Goal: Book appointment/travel/reservation

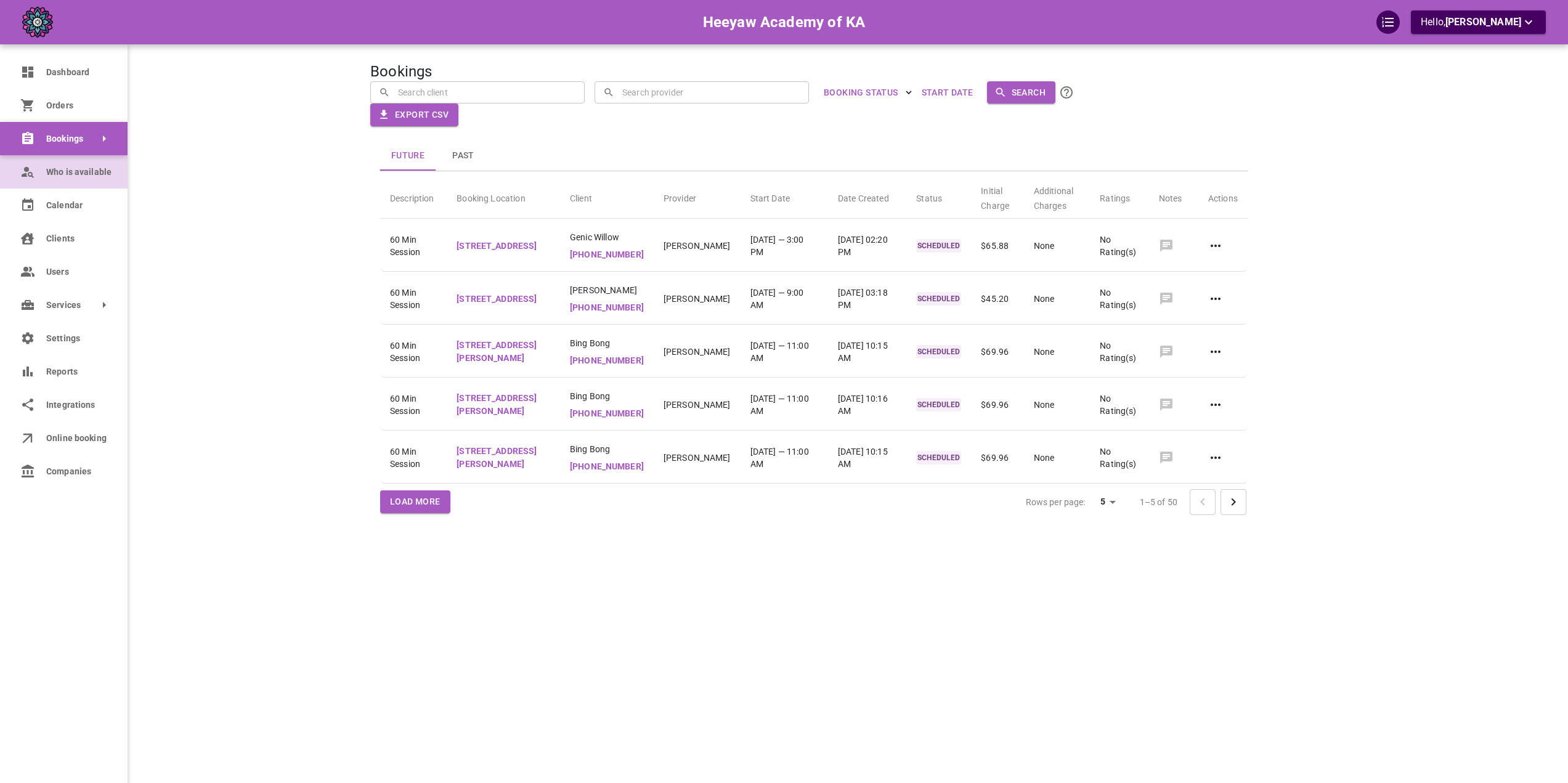
click at [36, 172] on link "Who is available" at bounding box center [64, 172] width 127 height 33
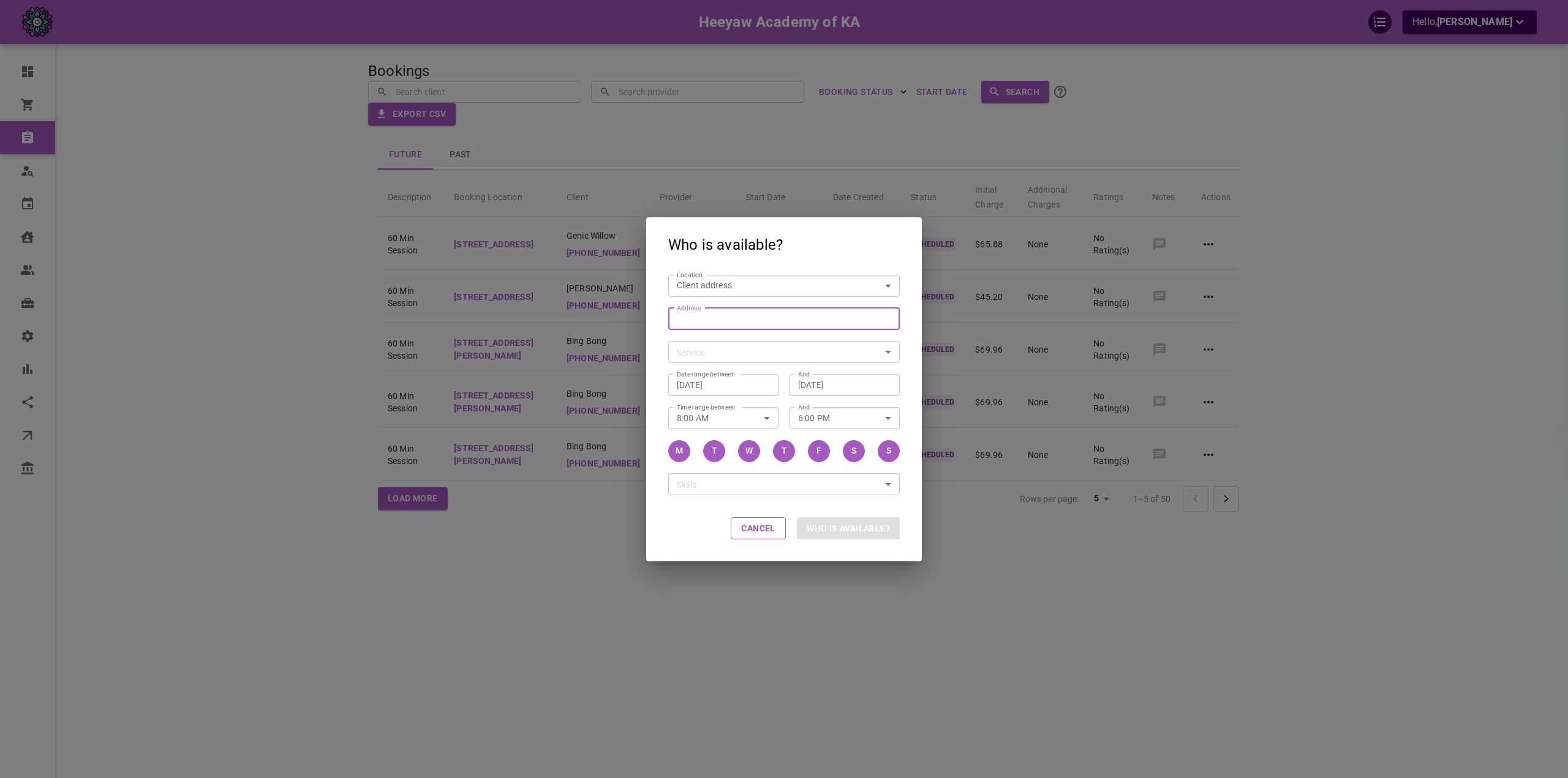
click at [710, 317] on input "Address Address" at bounding box center [777, 318] width 212 height 15
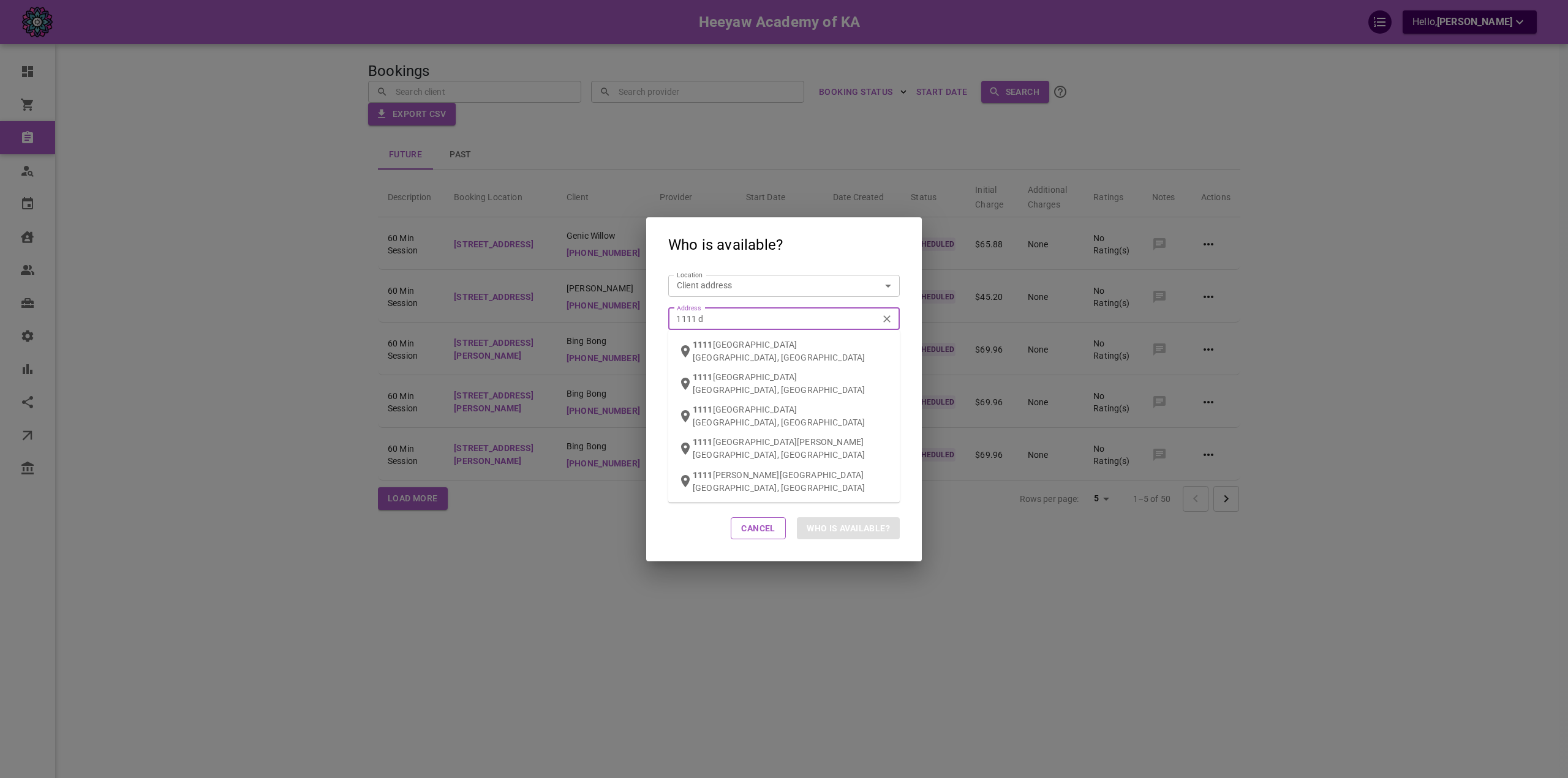
type input "1111 da"
click at [719, 343] on span "Da" at bounding box center [720, 345] width 10 height 10
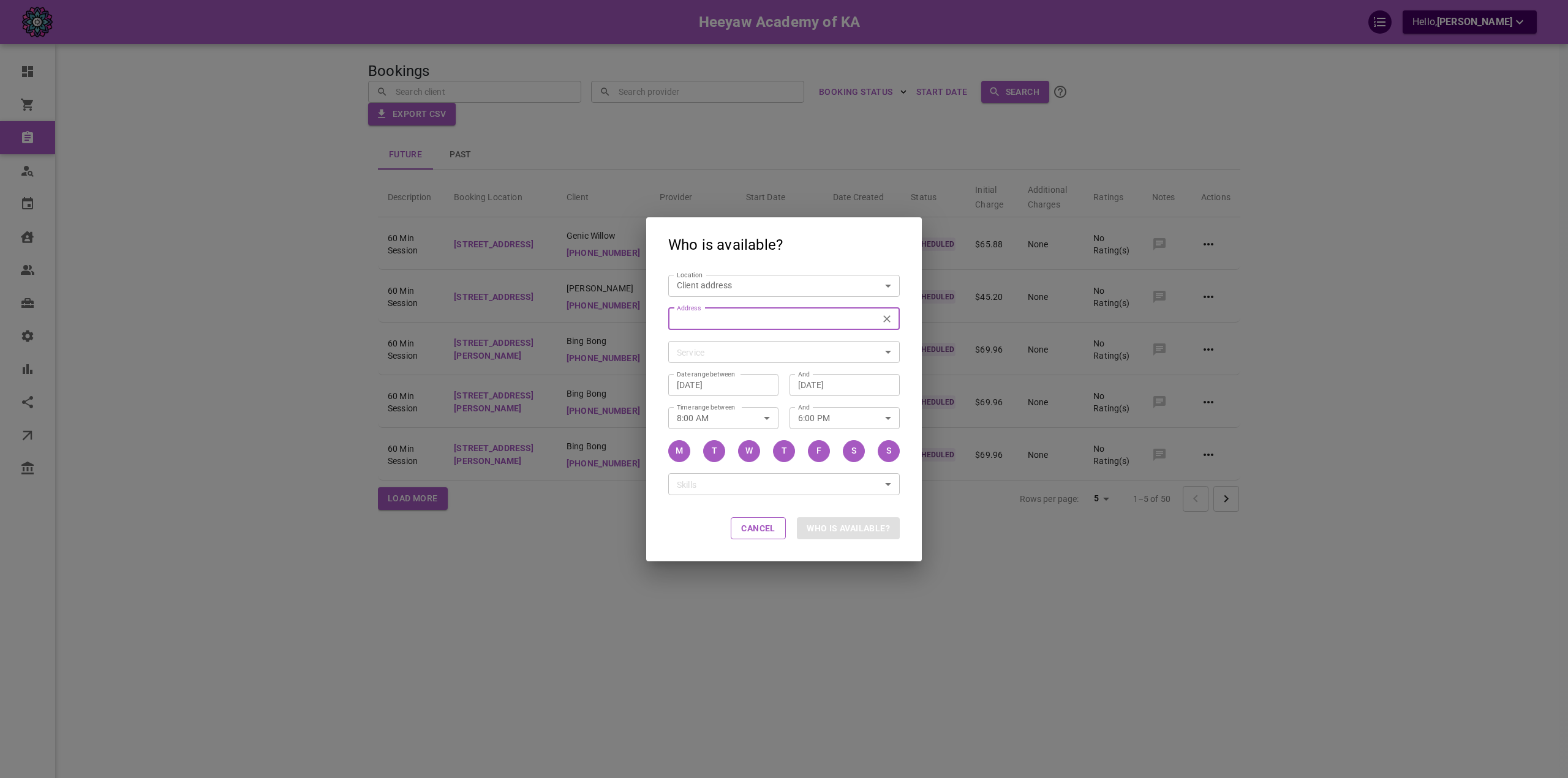
click at [722, 382] on input "[DATE]" at bounding box center [723, 384] width 93 height 12
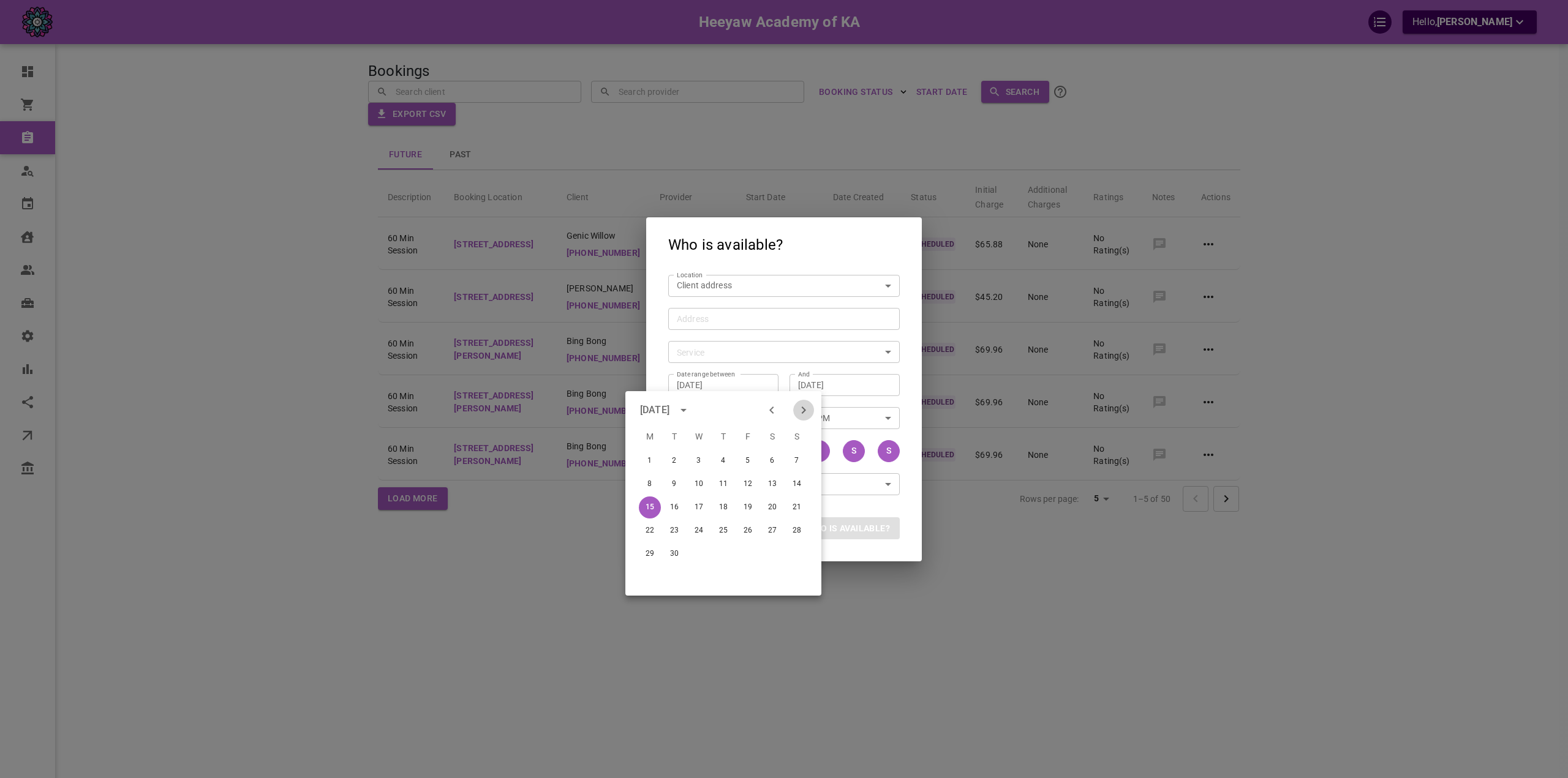
click at [804, 410] on icon "Next month" at bounding box center [804, 410] width 15 height 15
type input "[STREET_ADDRESS][PERSON_NAME]"
click at [734, 353] on input "Service" at bounding box center [774, 352] width 204 height 15
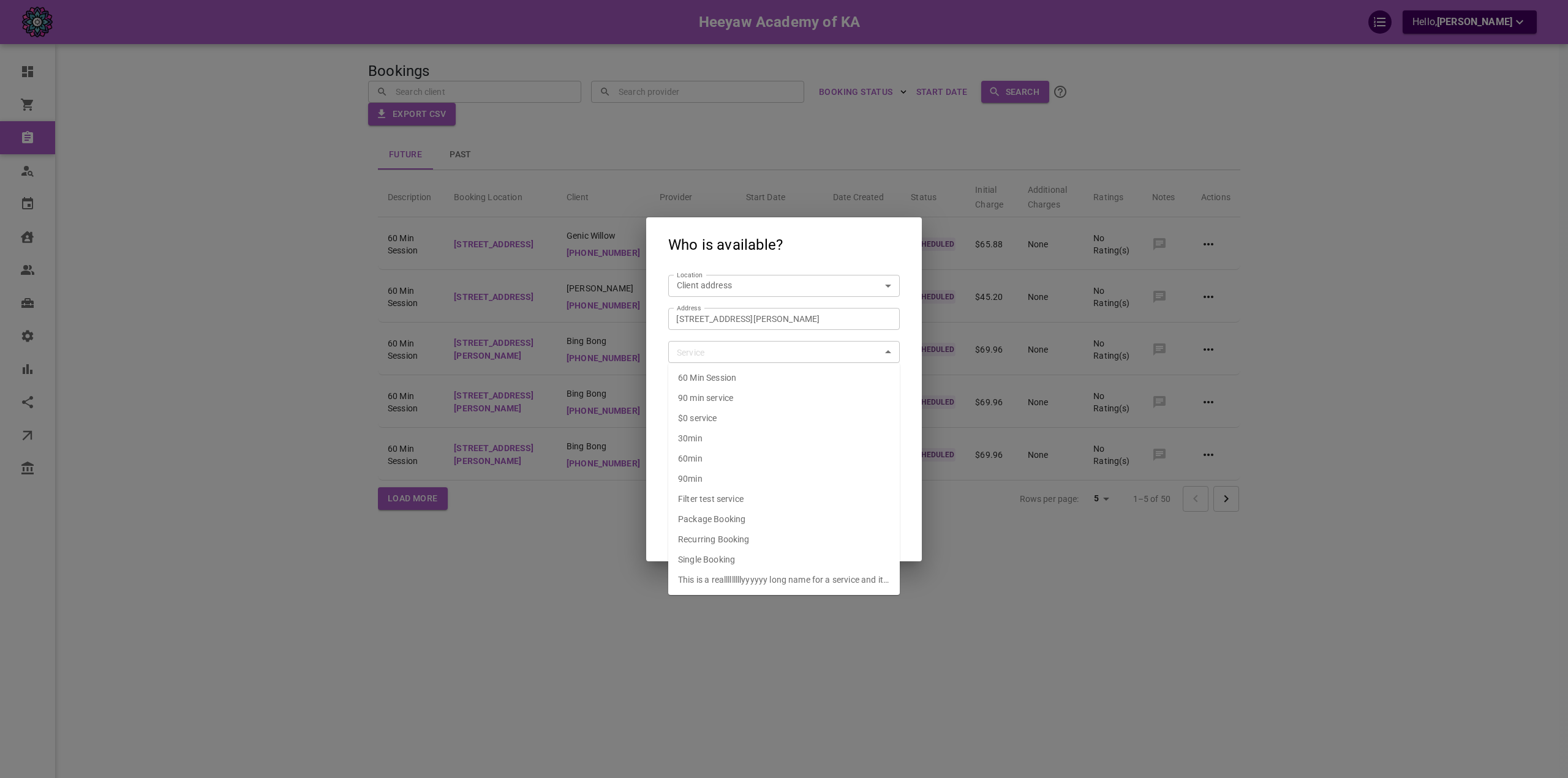
click at [735, 379] on span "60 Min Session" at bounding box center [707, 377] width 58 height 10
type input "60 Min Session"
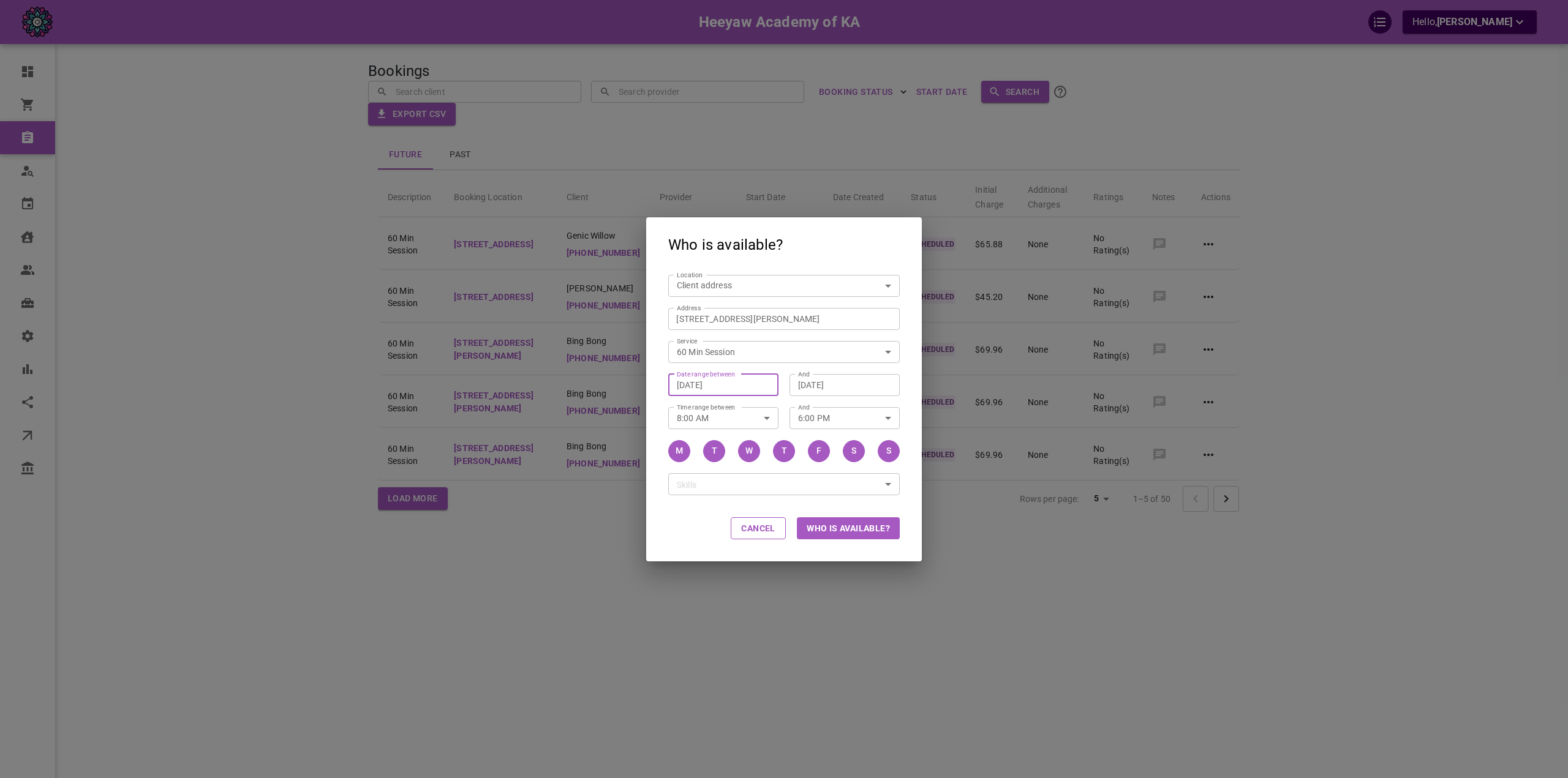
click at [743, 385] on input "[DATE]" at bounding box center [723, 384] width 93 height 12
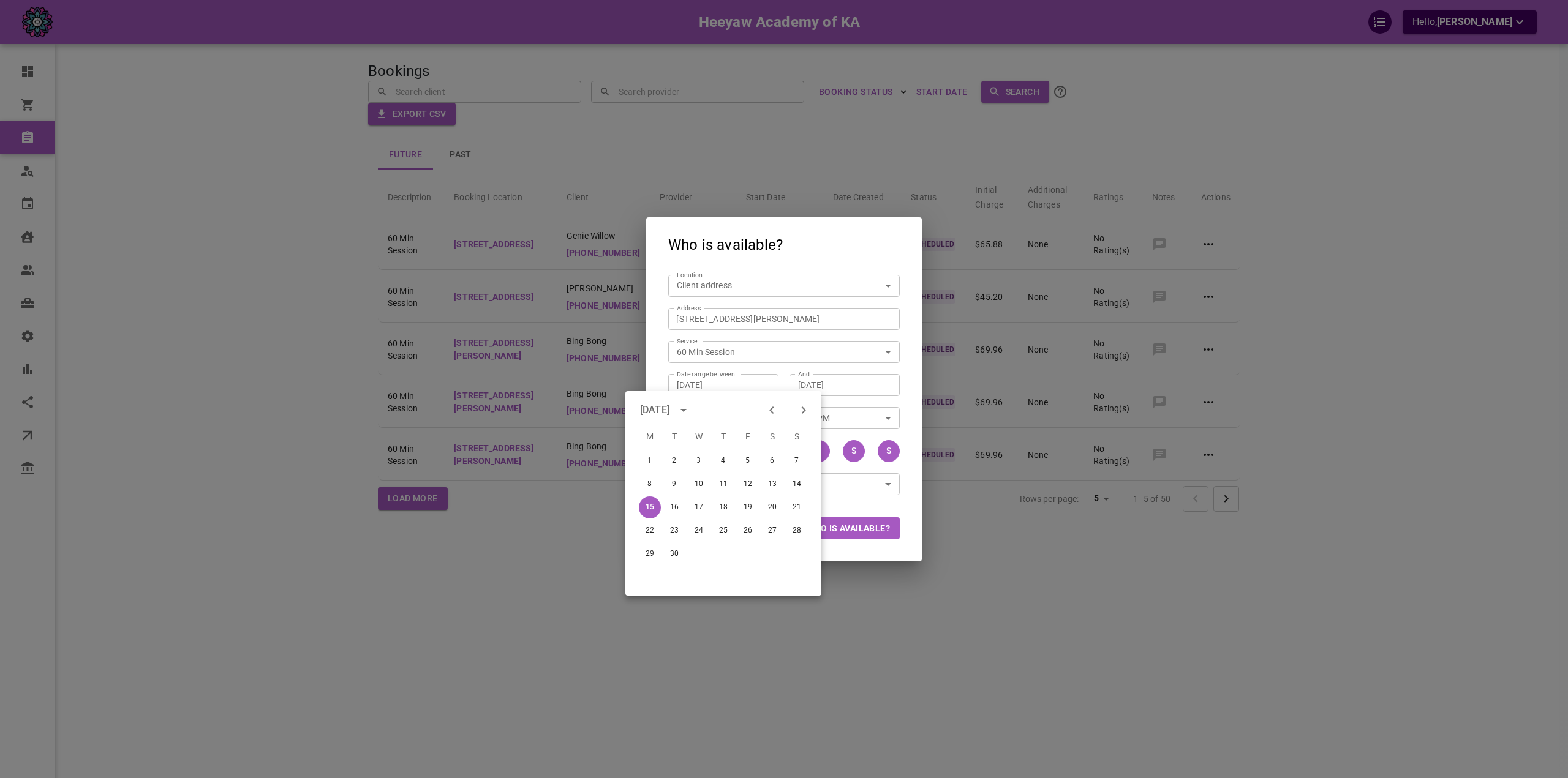
click at [798, 414] on icon "Next month" at bounding box center [804, 410] width 15 height 15
click at [650, 510] on button "10" at bounding box center [650, 507] width 22 height 22
type input "[DATE]"
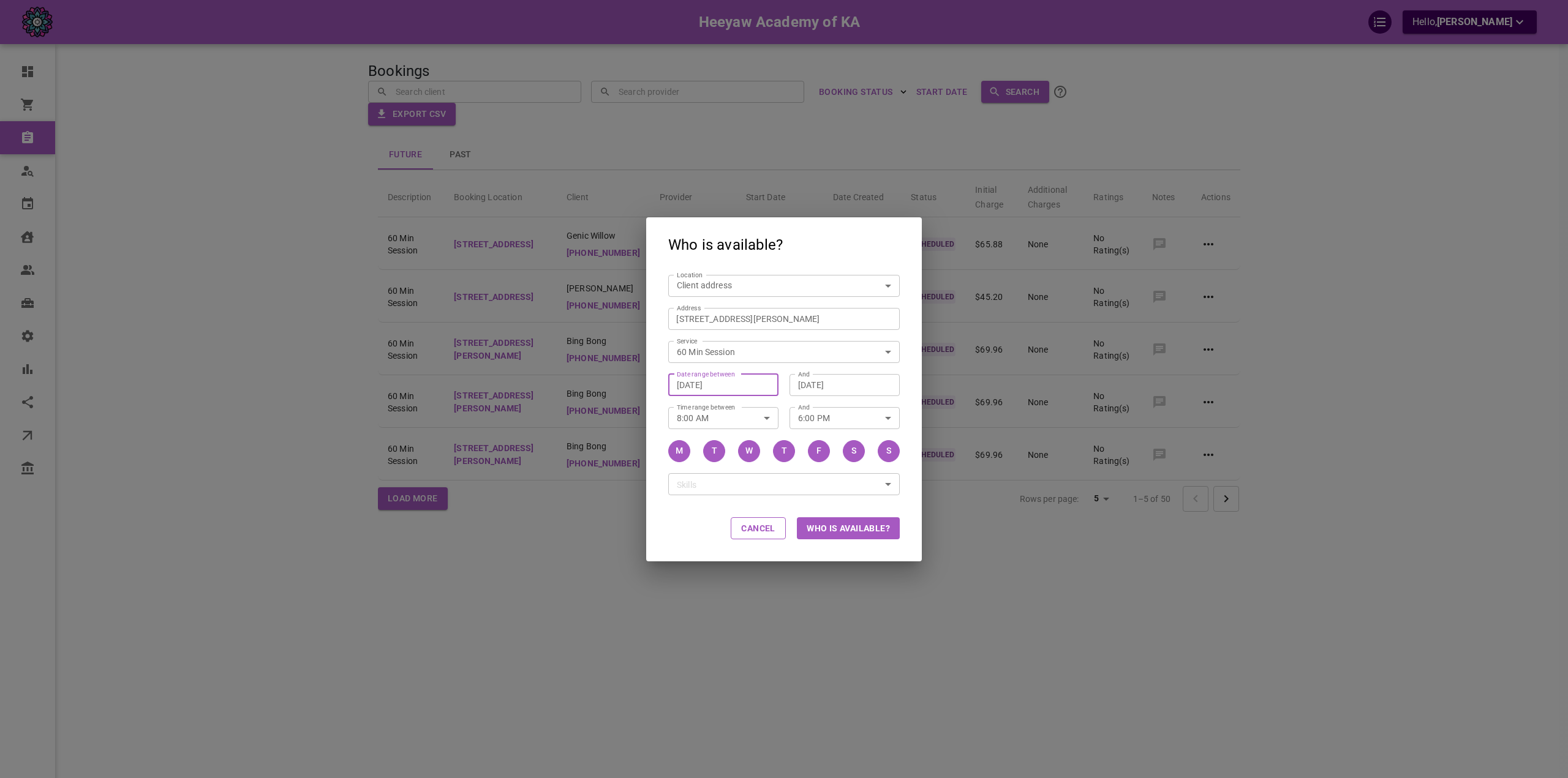
click at [839, 525] on button "Who is available?" at bounding box center [848, 528] width 103 height 22
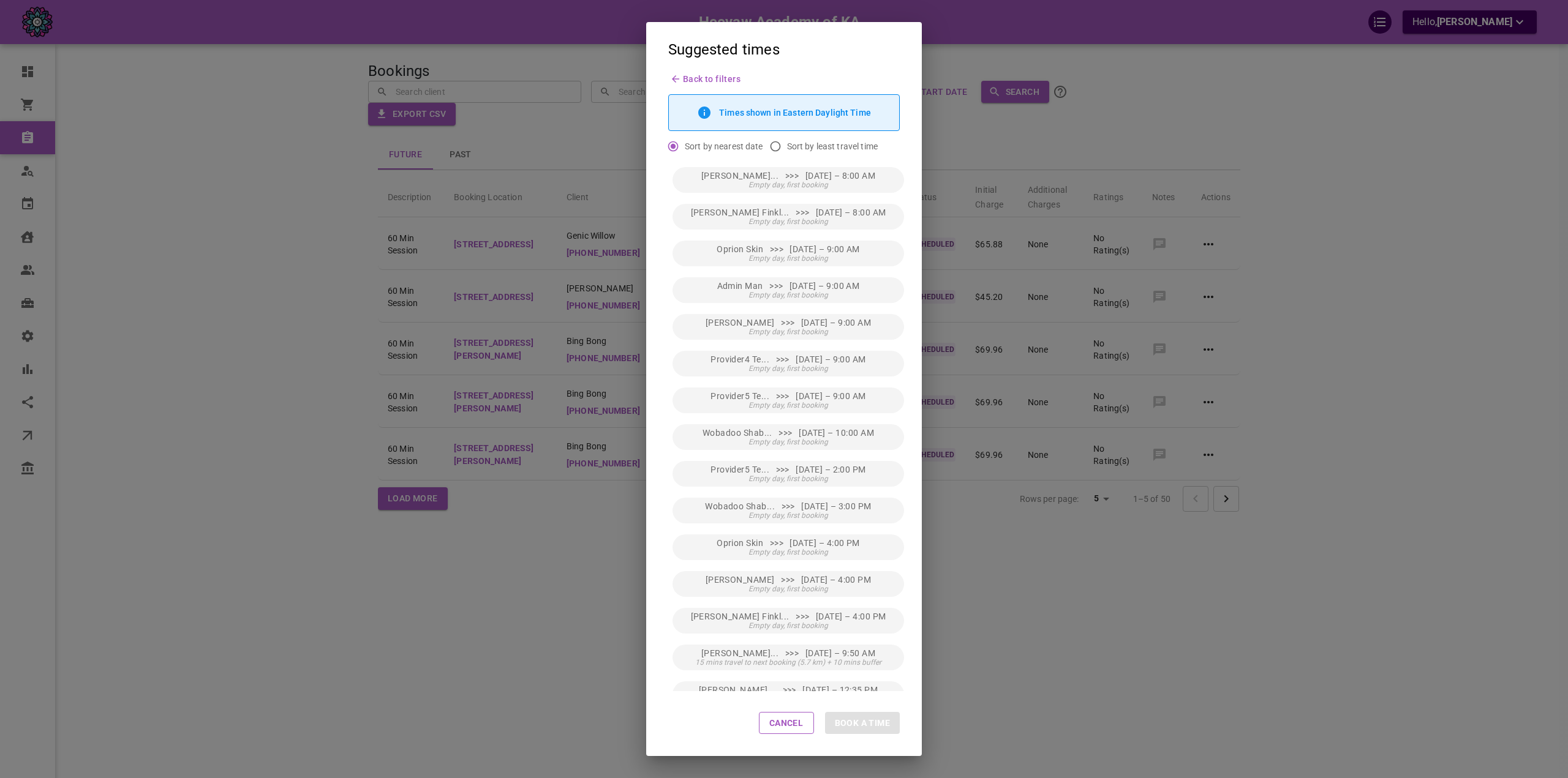
click at [774, 147] on input "Sort by least travel time" at bounding box center [775, 146] width 23 height 23
radio input "true"
